Goal: Information Seeking & Learning: Check status

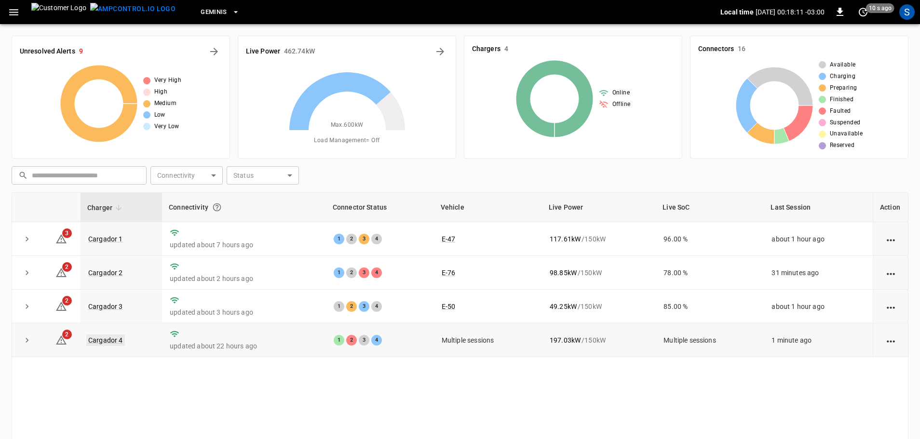
click at [100, 345] on link "Cargador 4" at bounding box center [105, 341] width 39 height 12
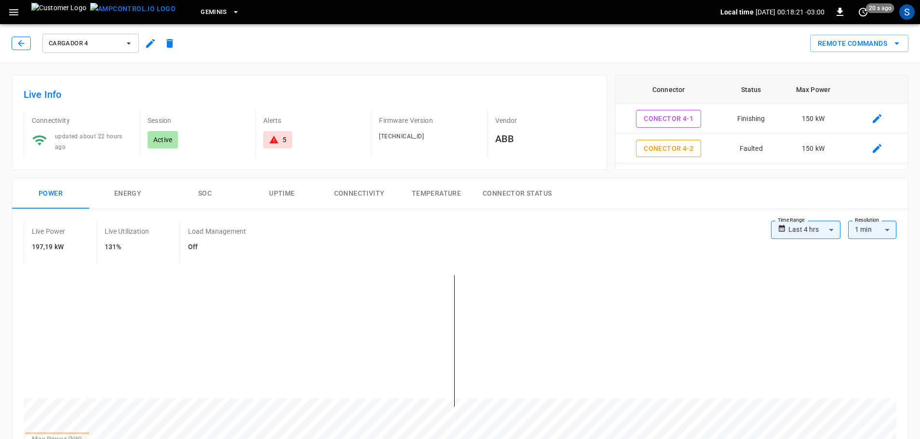
click at [25, 42] on icon "button" at bounding box center [21, 44] width 10 height 10
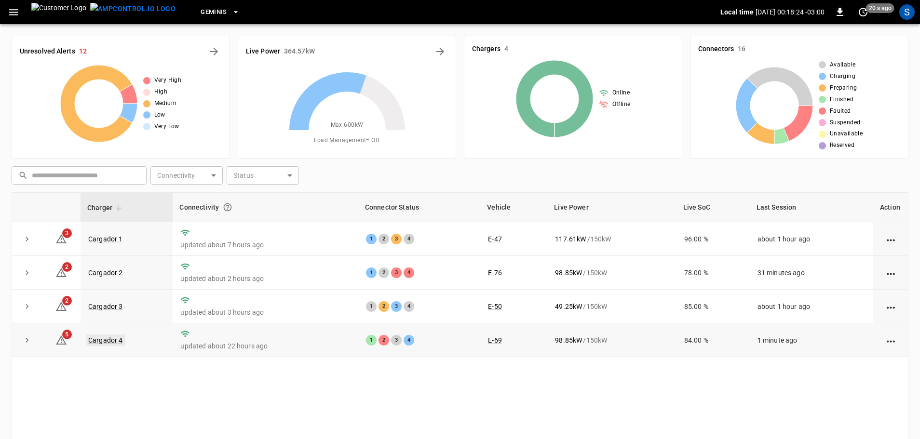
click at [108, 339] on link "Cargador 4" at bounding box center [105, 341] width 39 height 12
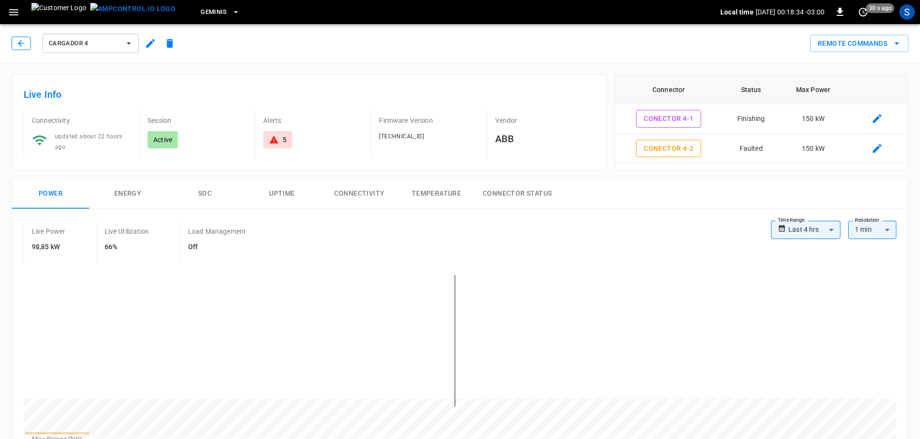
click at [27, 44] on button "button" at bounding box center [21, 44] width 19 height 14
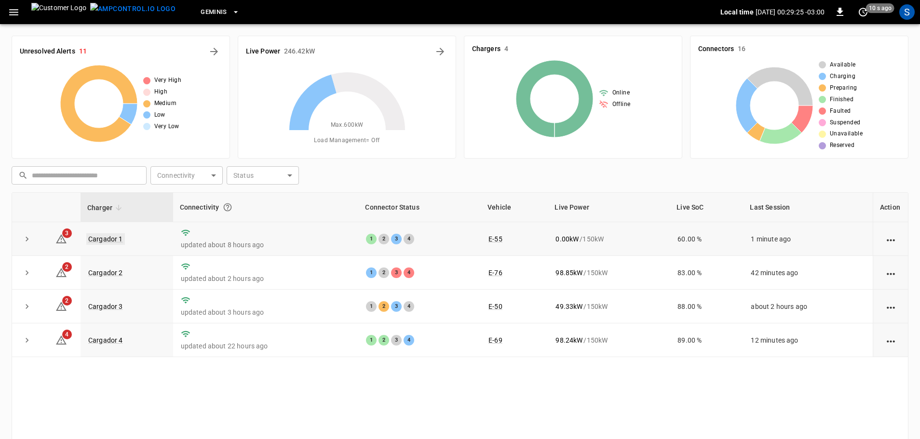
click at [112, 239] on link "Cargador 1" at bounding box center [105, 239] width 39 height 12
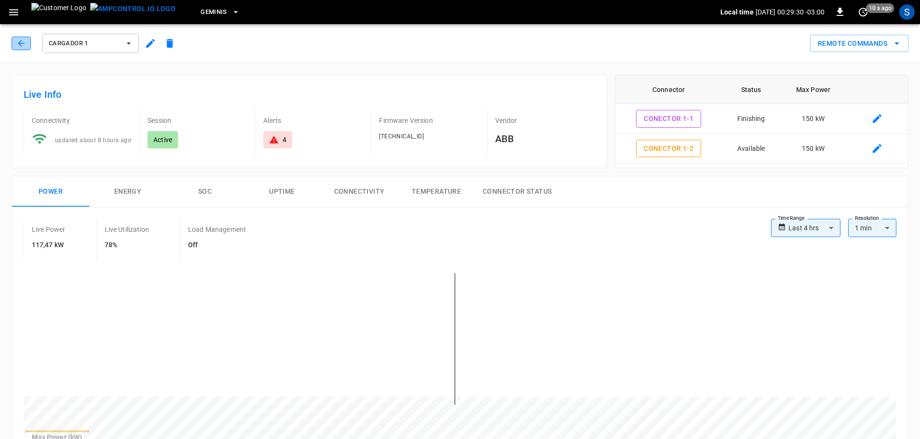
click at [20, 44] on icon "button" at bounding box center [21, 44] width 10 height 10
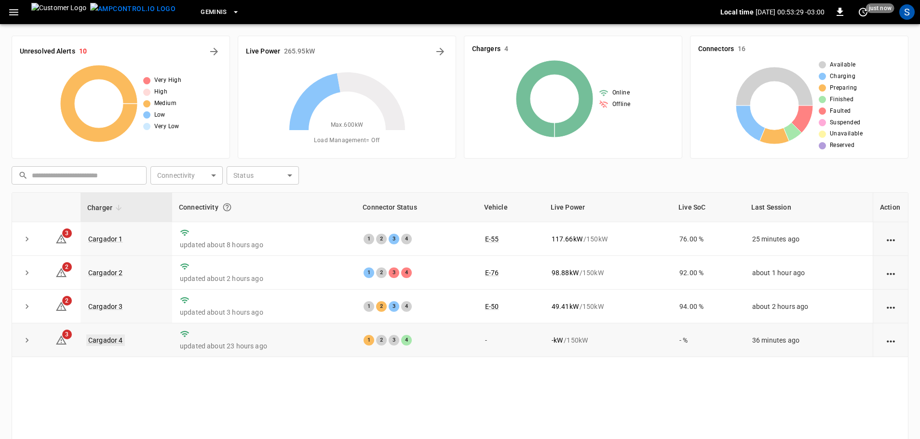
click at [99, 338] on link "Cargador 4" at bounding box center [105, 341] width 39 height 12
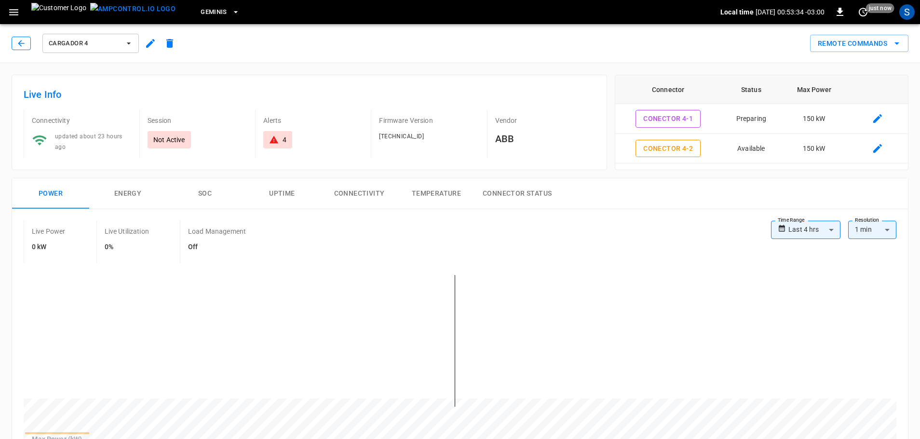
click at [23, 41] on icon "button" at bounding box center [21, 44] width 10 height 10
